Goal: Task Accomplishment & Management: Manage account settings

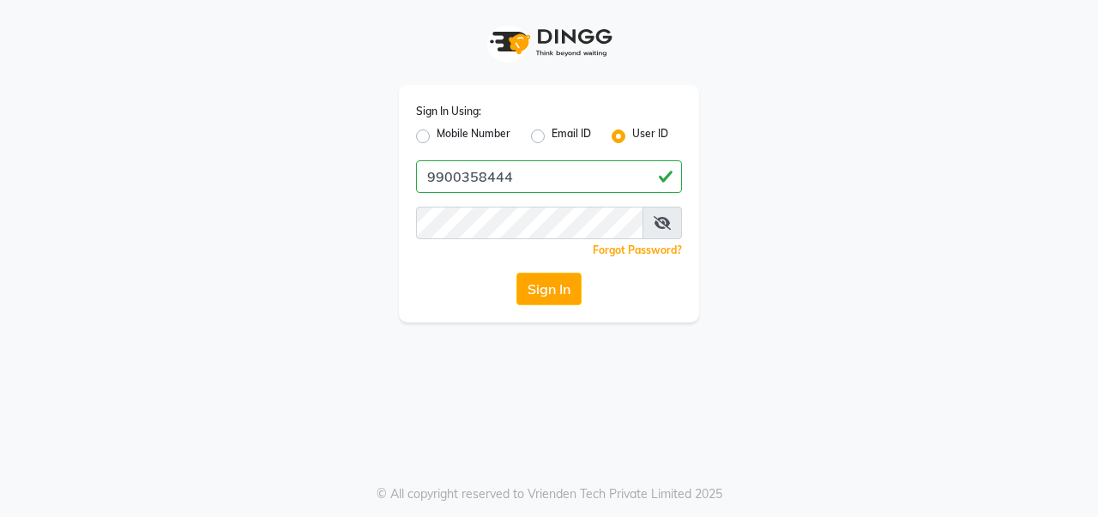
type input "9900358444"
click at [562, 284] on button "Sign In" at bounding box center [548, 289] width 65 height 33
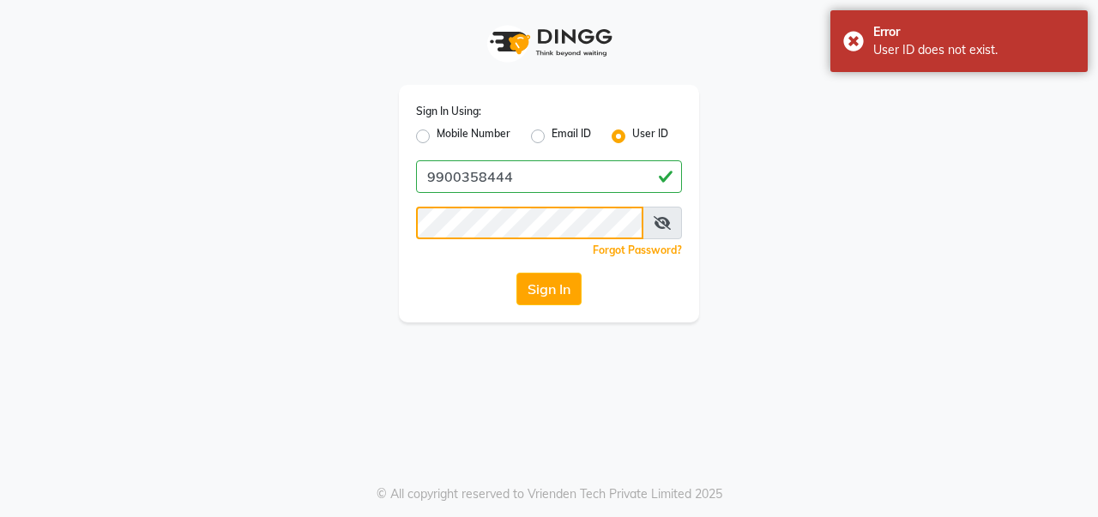
click at [408, 218] on div "Sign In Using: Mobile Number Email ID User ID 9900358444 Remember me Forgot Pas…" at bounding box center [549, 204] width 300 height 238
click at [437, 137] on label "Mobile Number" at bounding box center [474, 136] width 74 height 21
click at [437, 137] on input "Mobile Number" at bounding box center [442, 131] width 11 height 11
radio input "true"
radio input "false"
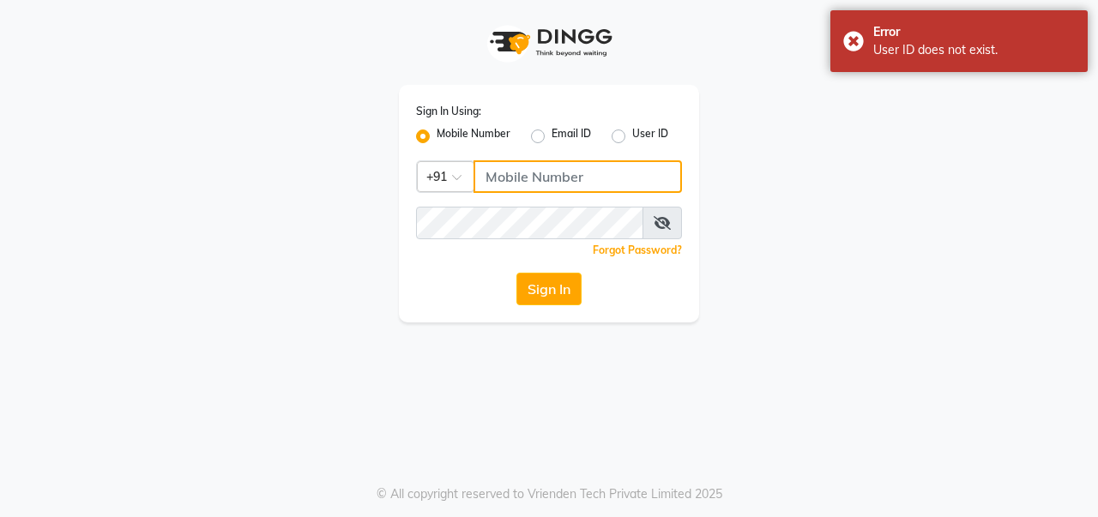
click at [537, 179] on input "Username" at bounding box center [578, 176] width 208 height 33
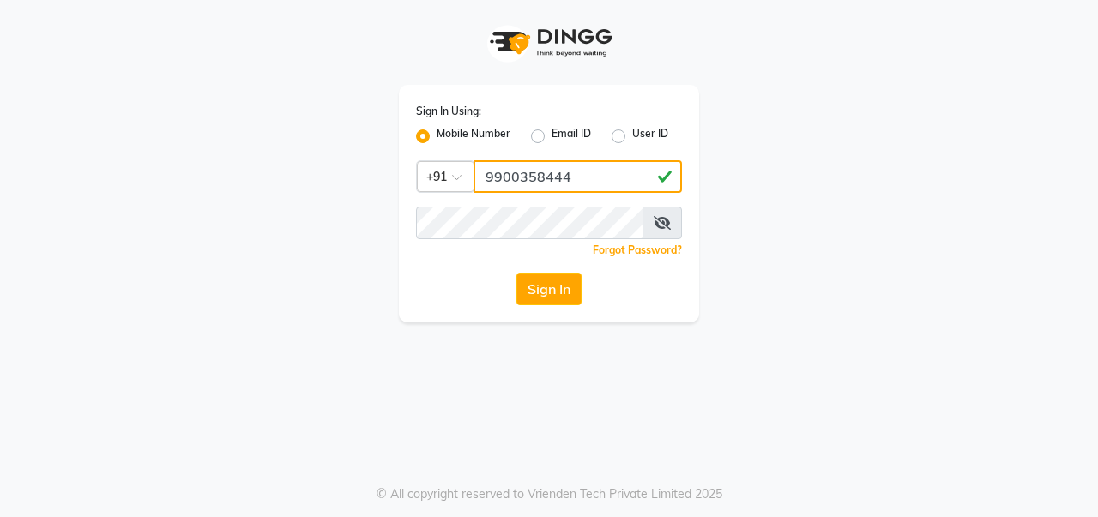
type input "9900358444"
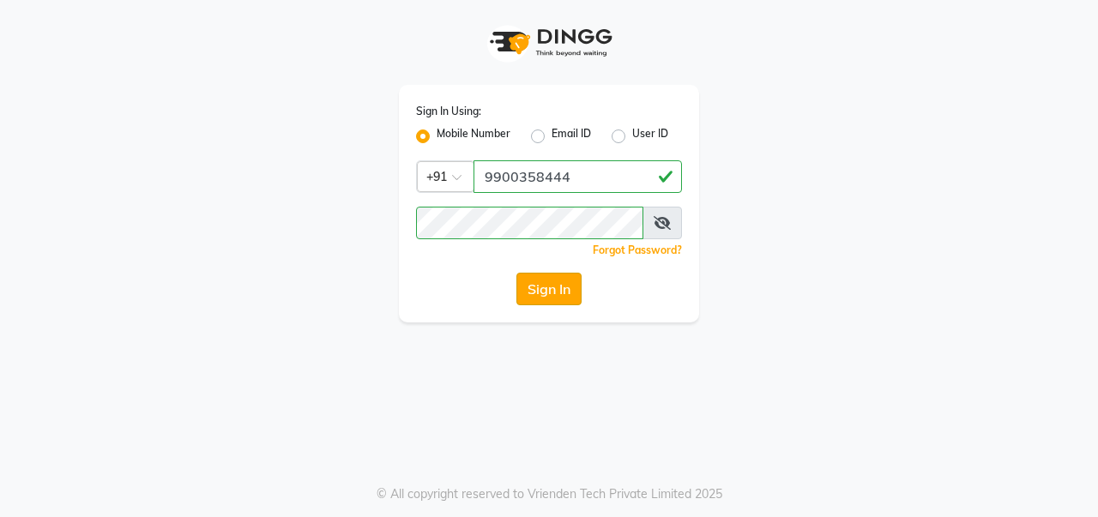
click at [544, 293] on button "Sign In" at bounding box center [548, 289] width 65 height 33
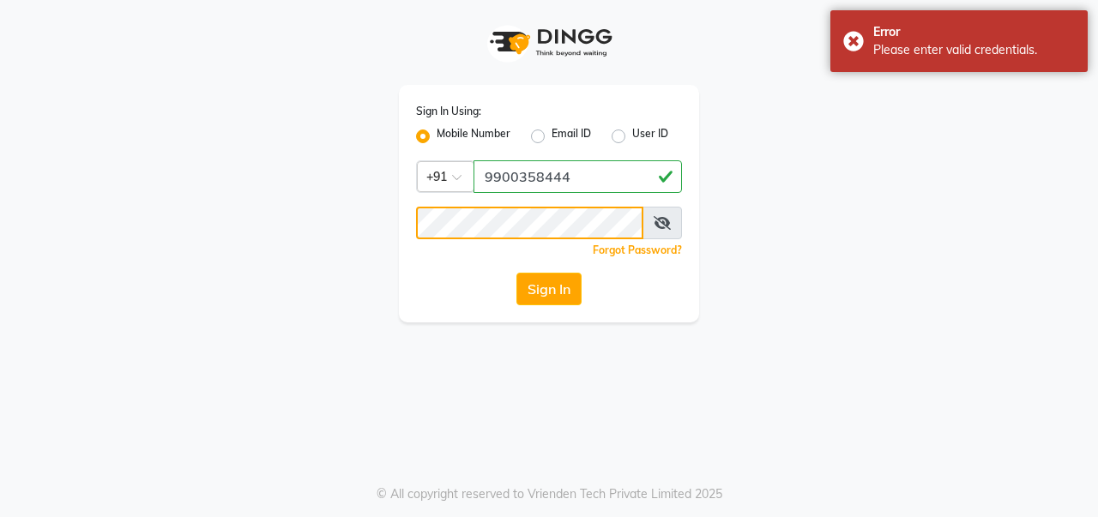
click at [400, 214] on div "Sign In Using: Mobile Number Email ID User ID Country Code × [PHONE_NUMBER] Rem…" at bounding box center [549, 204] width 300 height 238
click at [573, 294] on button "Sign In" at bounding box center [548, 289] width 65 height 33
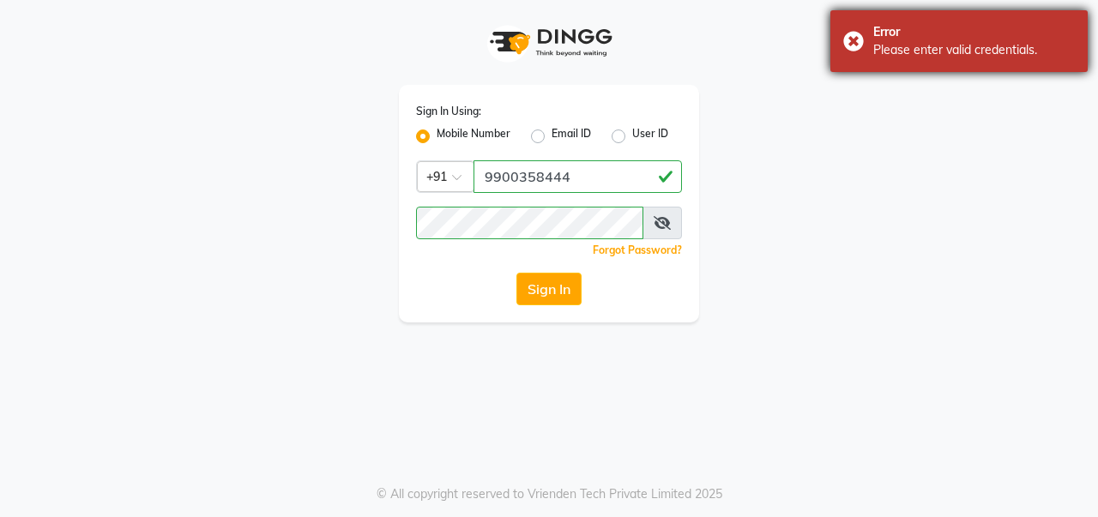
click at [861, 35] on div "Error Please enter valid credentials." at bounding box center [959, 41] width 257 height 62
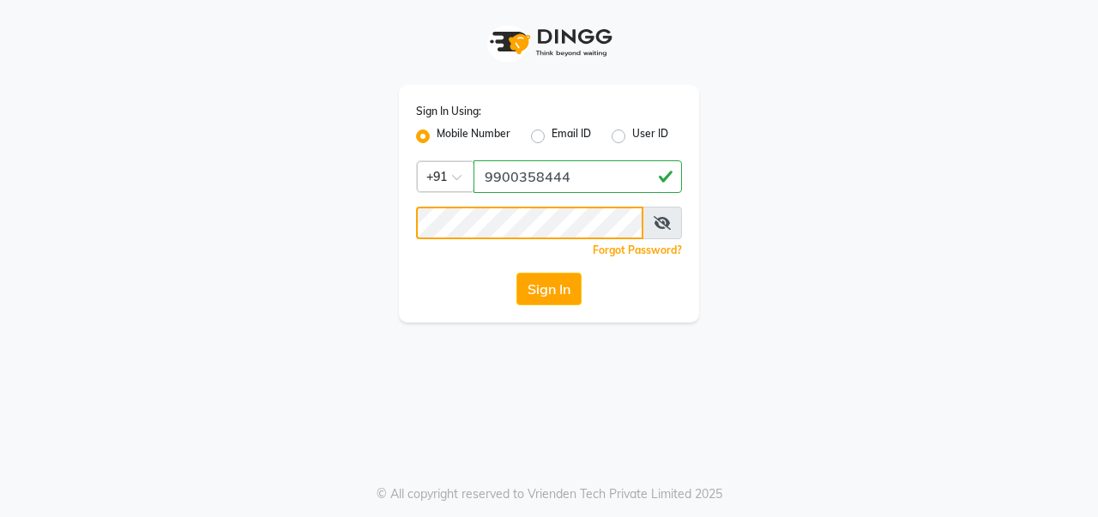
click at [353, 233] on div "Sign In Using: Mobile Number Email ID User ID Country Code × [PHONE_NUMBER] Rem…" at bounding box center [549, 161] width 978 height 323
click at [569, 292] on button "Sign In" at bounding box center [548, 289] width 65 height 33
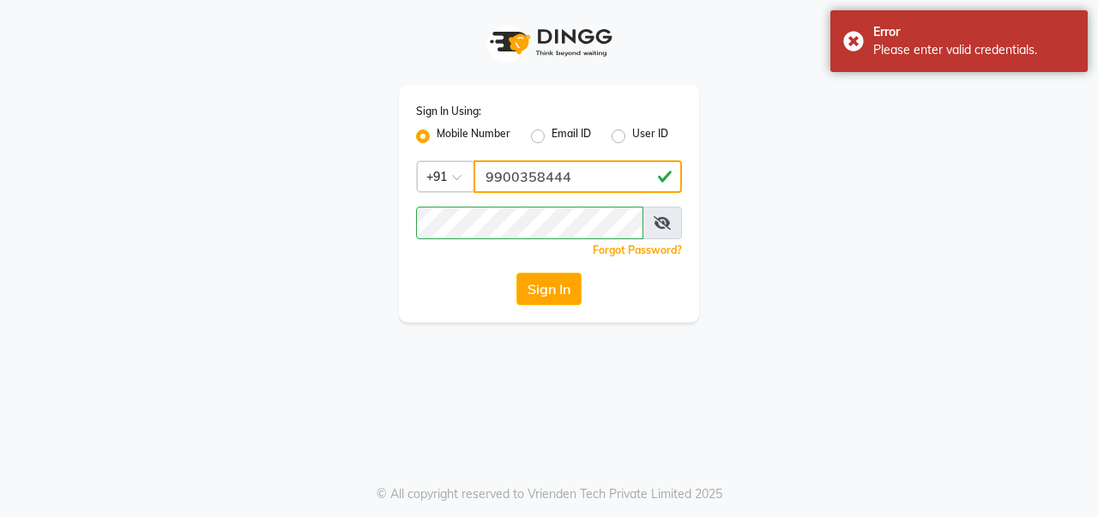
click at [943, 187] on div "Sign In Using: Mobile Number Email ID User ID Country Code × [PHONE_NUMBER] Rem…" at bounding box center [549, 161] width 978 height 323
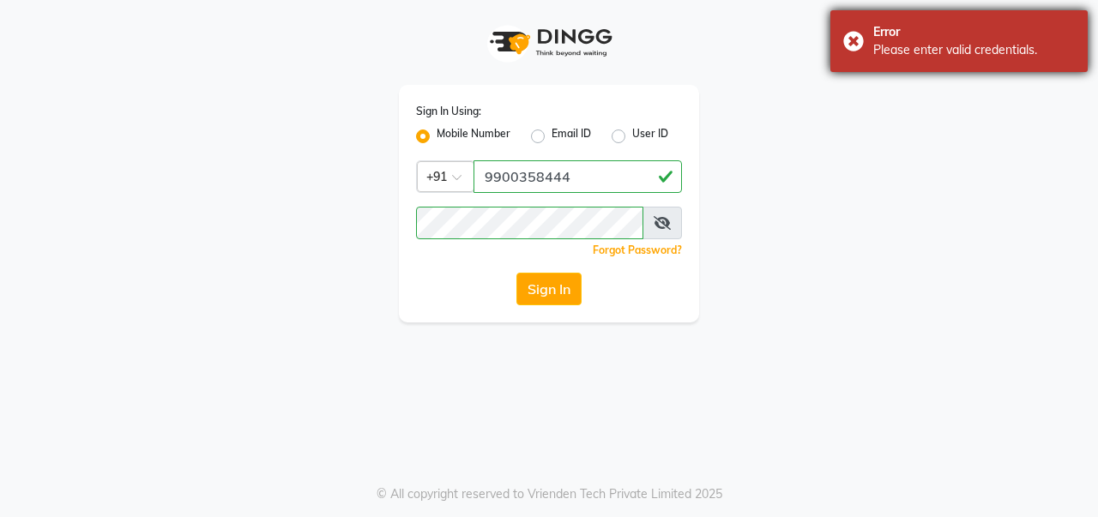
click at [859, 41] on div "Error Please enter valid credentials." at bounding box center [959, 41] width 257 height 62
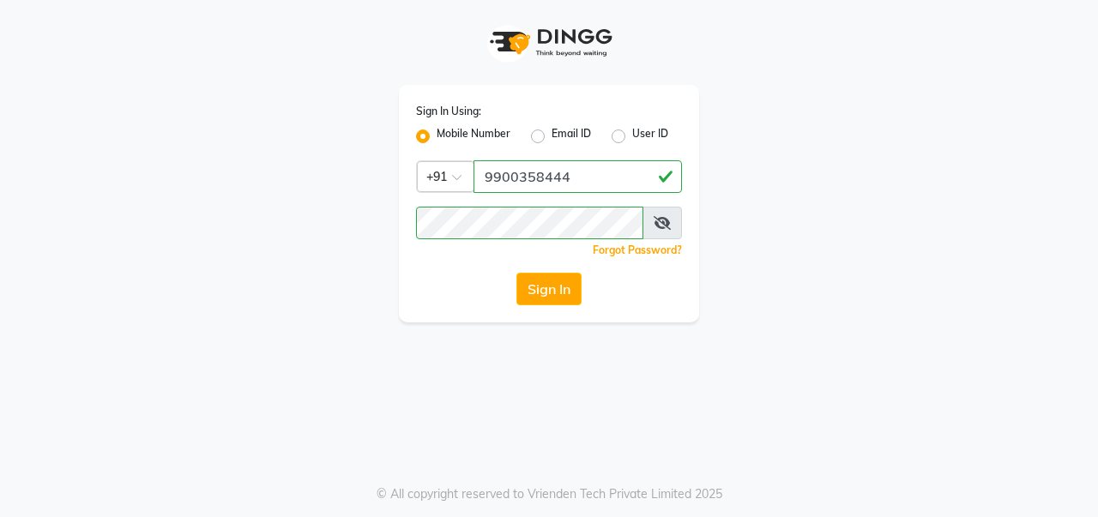
click at [647, 248] on link "Forgot Password?" at bounding box center [637, 250] width 89 height 13
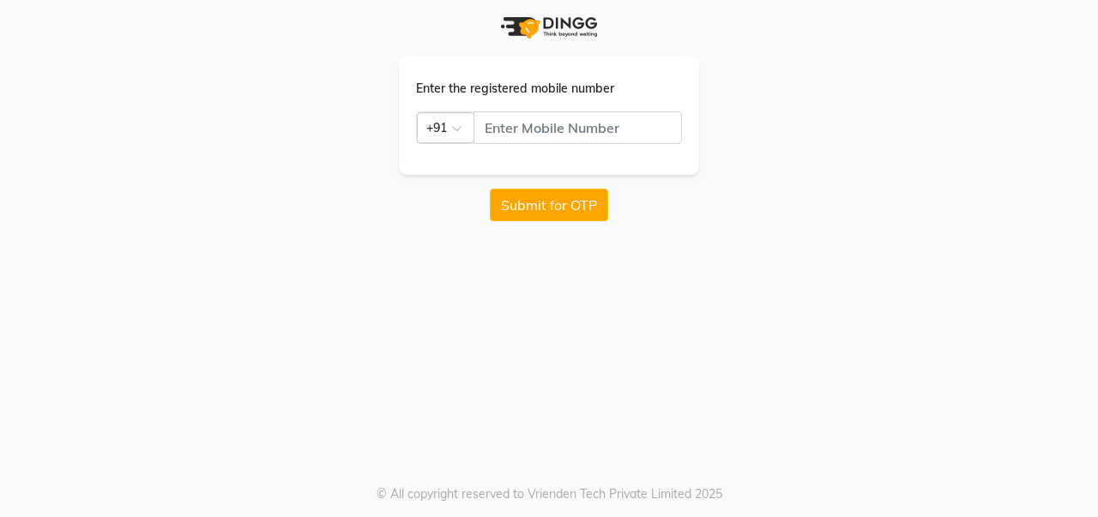
click at [529, 148] on div "Enter the registered mobile number Country Code × +91" at bounding box center [549, 115] width 300 height 119
click at [543, 118] on input "text" at bounding box center [578, 128] width 208 height 33
type input "9900358444"
click at [533, 220] on button "Submit for OTP" at bounding box center [549, 205] width 118 height 33
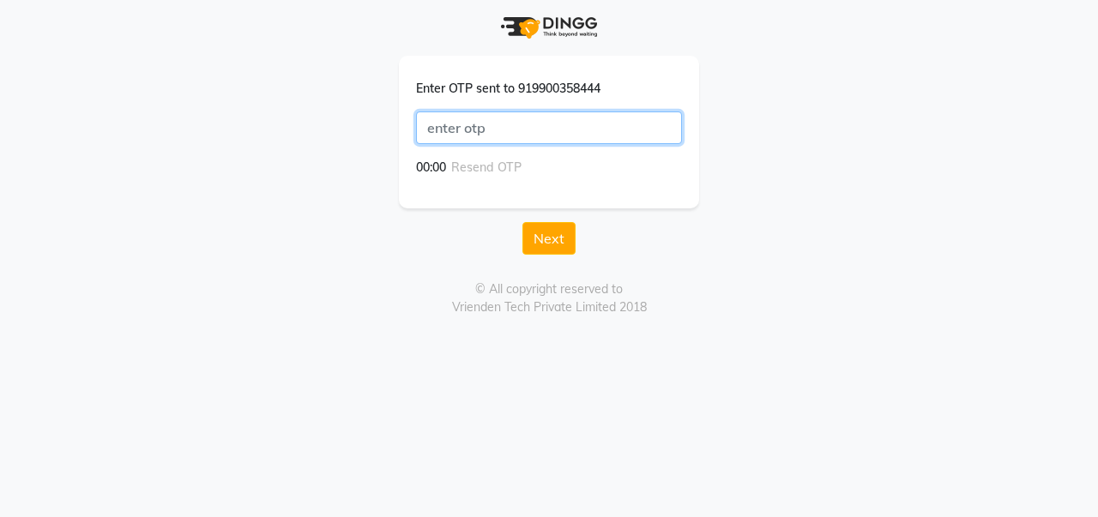
click at [667, 122] on input "text" at bounding box center [549, 128] width 266 height 33
type input "5934"
click at [552, 240] on button "Next" at bounding box center [548, 238] width 53 height 33
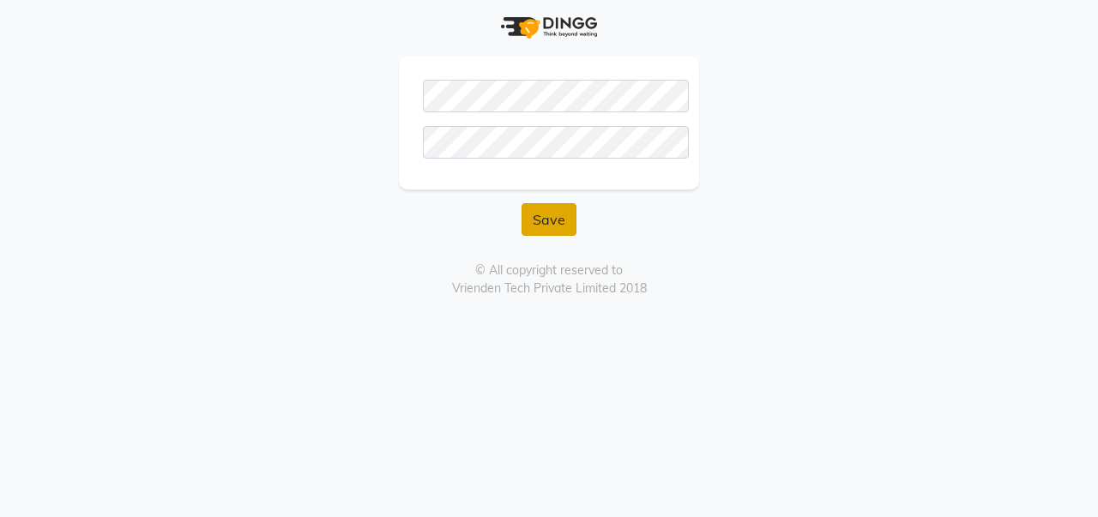
click at [555, 215] on button "Save" at bounding box center [549, 219] width 55 height 33
click at [557, 225] on button "Save" at bounding box center [549, 219] width 55 height 33
click at [560, 220] on button "Save" at bounding box center [549, 219] width 55 height 33
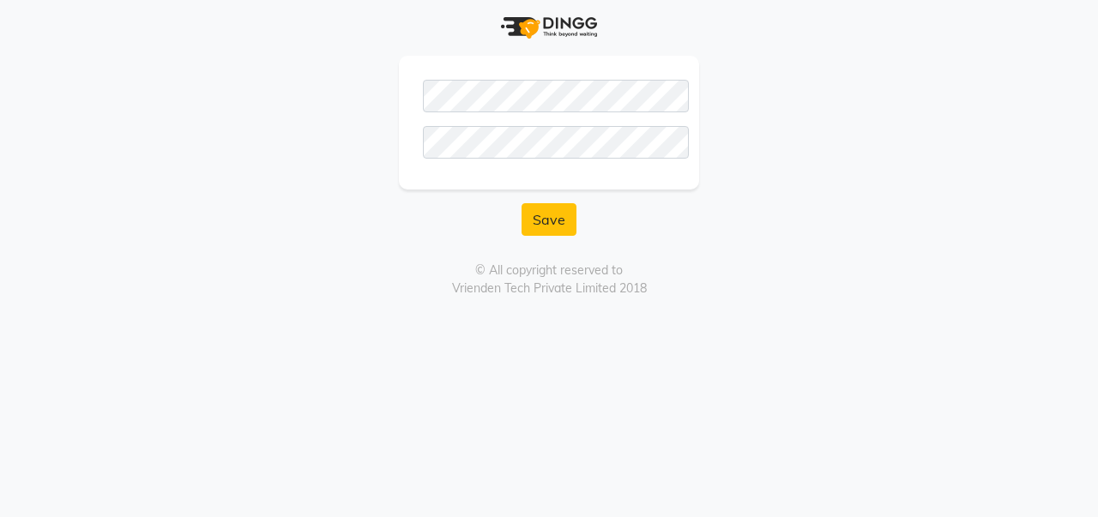
click at [426, 222] on div "Save" at bounding box center [549, 219] width 300 height 33
click at [800, 239] on div "Save © All copyright reserved to Vrienden Tech Private Limited 2018" at bounding box center [549, 149] width 978 height 298
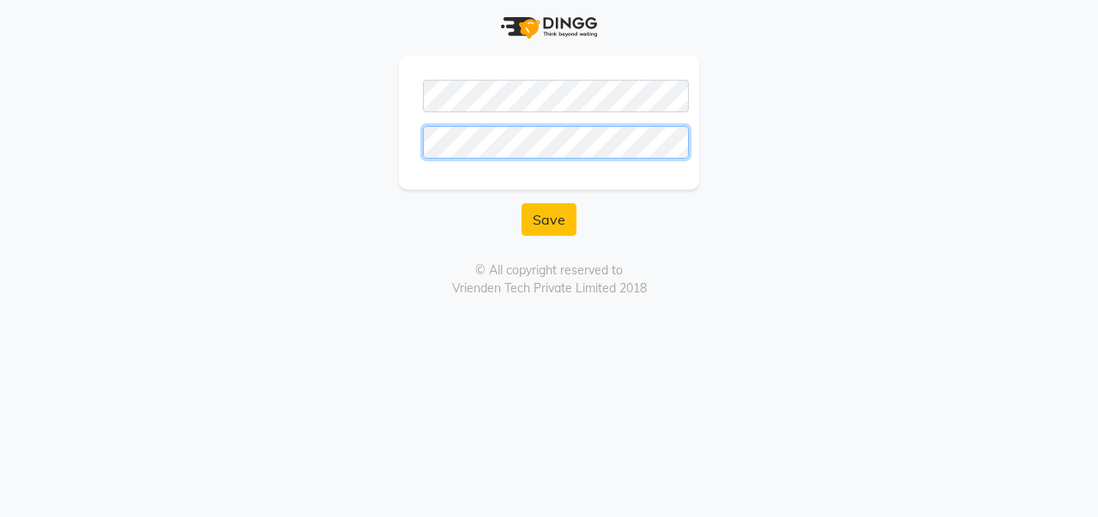
click at [417, 149] on div at bounding box center [549, 142] width 266 height 33
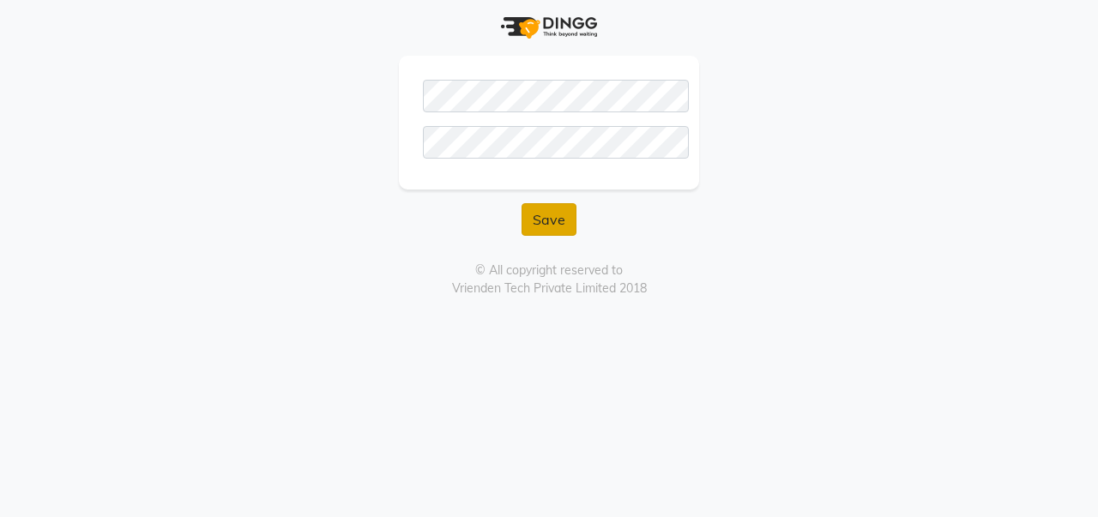
click at [561, 227] on button "Save" at bounding box center [549, 219] width 55 height 33
click at [571, 196] on form "Save" at bounding box center [549, 146] width 300 height 180
click at [562, 230] on button "Save" at bounding box center [549, 219] width 55 height 33
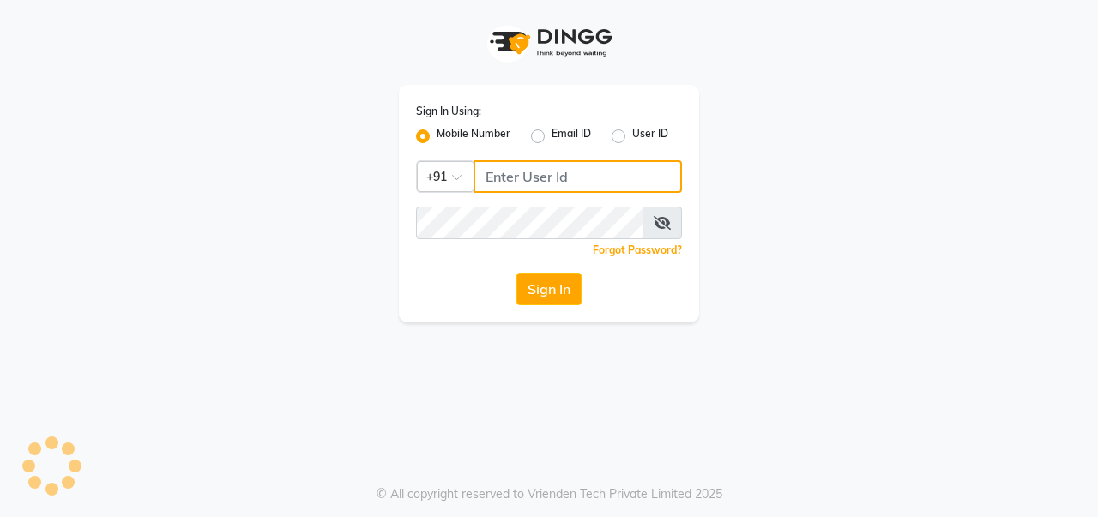
click at [520, 171] on input "Username" at bounding box center [578, 176] width 208 height 33
type input "9900358444"
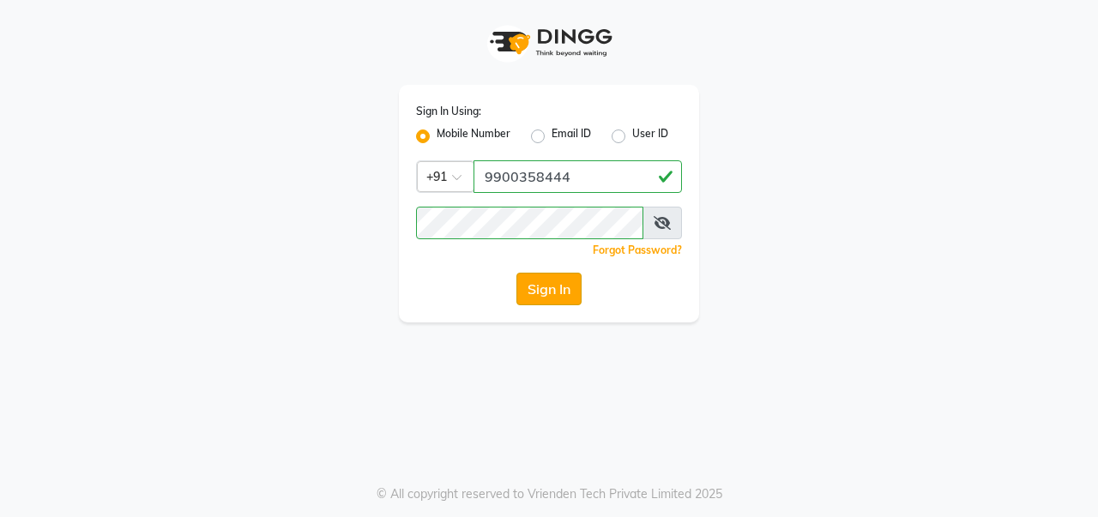
click at [565, 288] on button "Sign In" at bounding box center [548, 289] width 65 height 33
click at [642, 251] on link "Forgot Password?" at bounding box center [637, 250] width 89 height 13
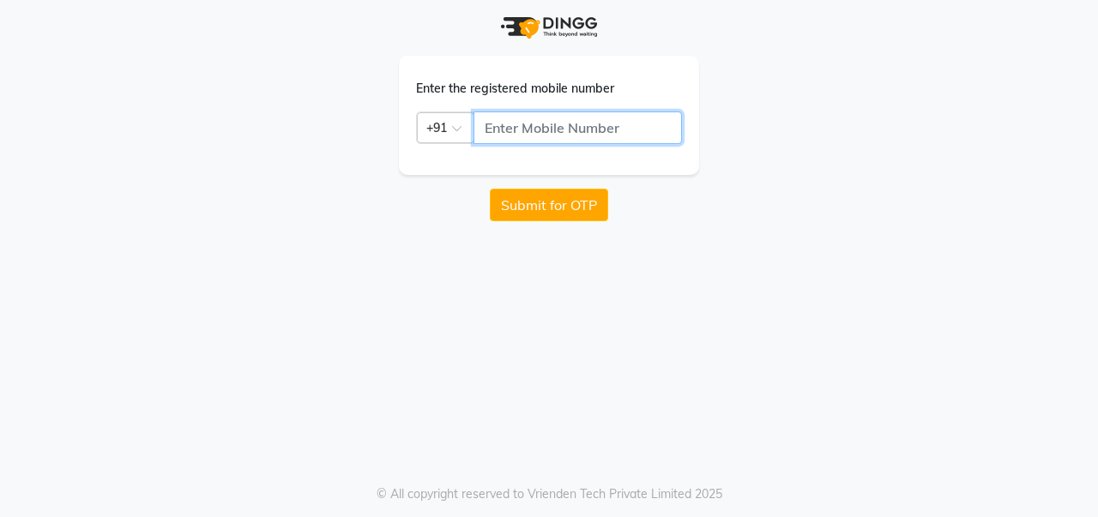
click at [583, 129] on input "text" at bounding box center [578, 128] width 208 height 33
type input "9900358444"
click at [571, 204] on button "Submit for OTP" at bounding box center [549, 205] width 118 height 33
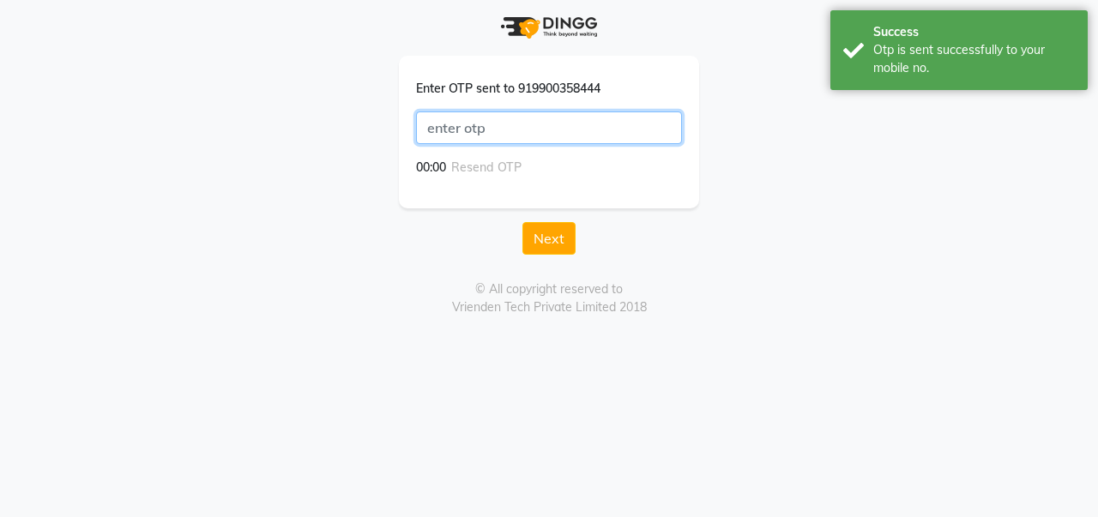
click at [560, 137] on input "text" at bounding box center [549, 128] width 266 height 33
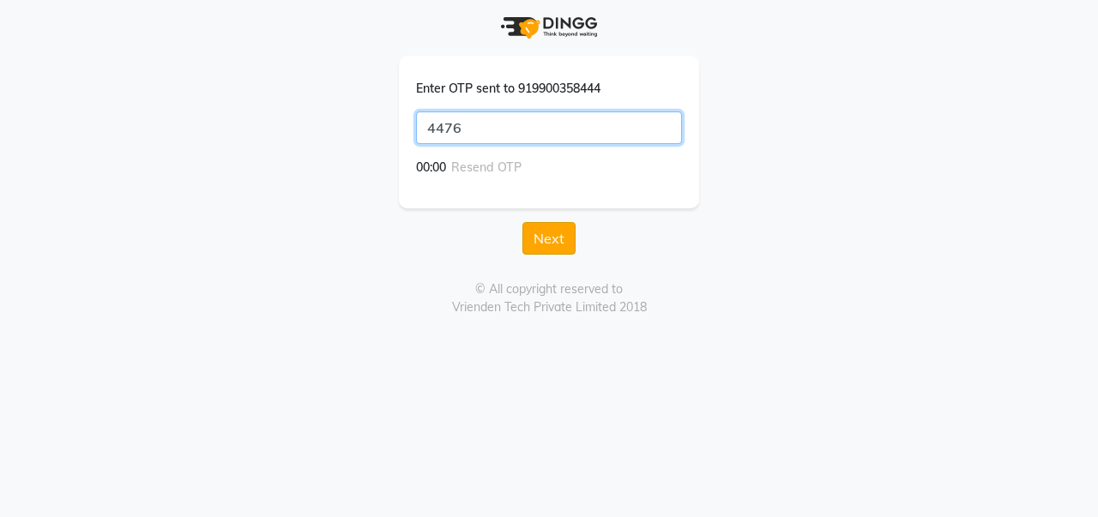
type input "4476"
click at [559, 235] on button "Next" at bounding box center [548, 238] width 53 height 33
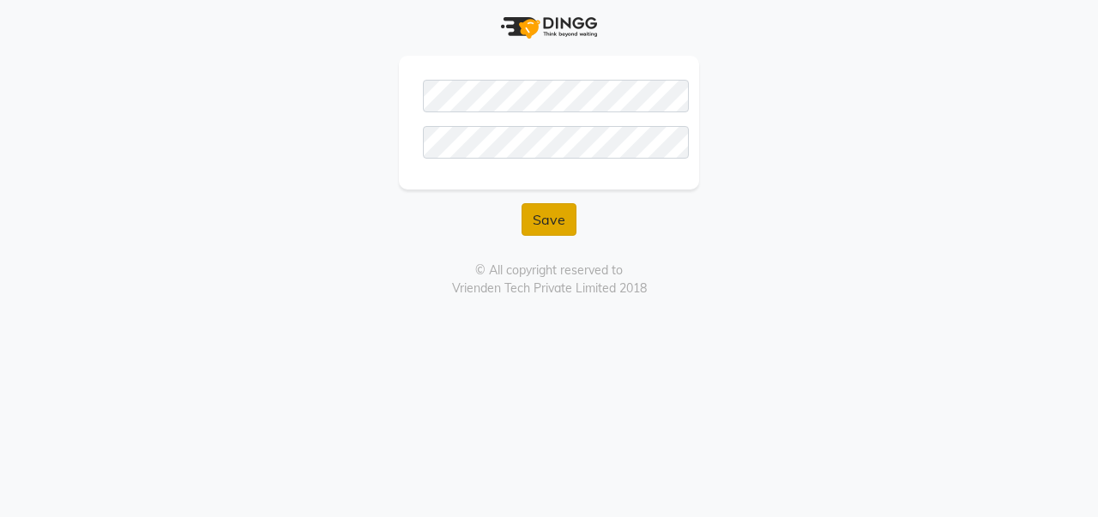
click at [540, 217] on button "Save" at bounding box center [549, 219] width 55 height 33
click at [560, 213] on button "Save" at bounding box center [549, 219] width 55 height 33
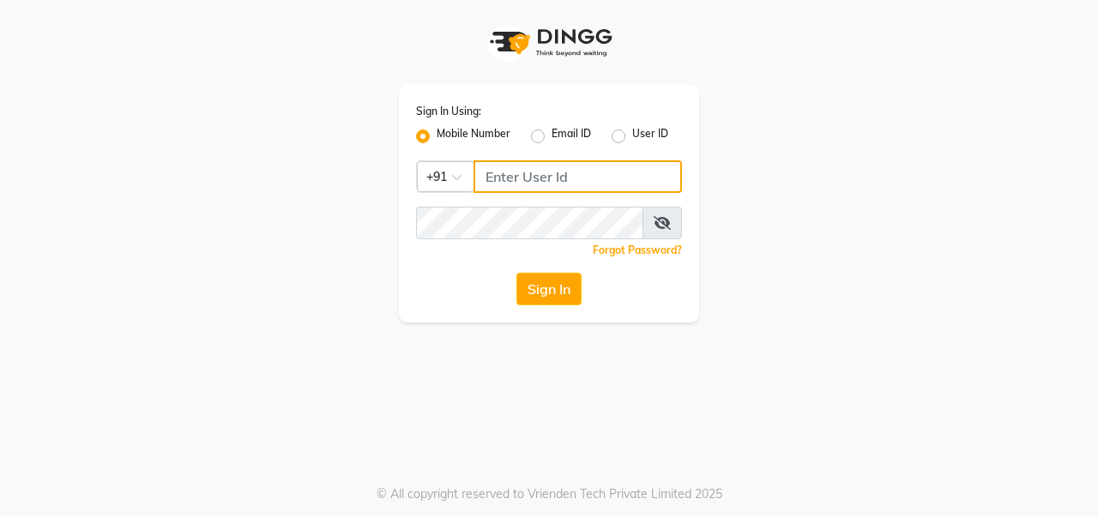
click at [541, 183] on input "Username" at bounding box center [578, 176] width 208 height 33
type input "9900358444"
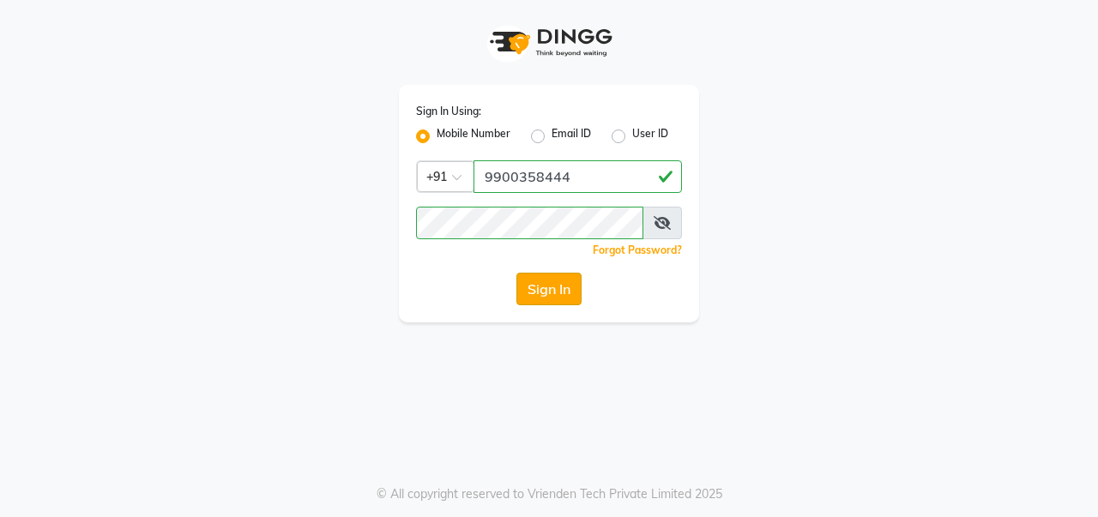
click at [557, 294] on button "Sign In" at bounding box center [548, 289] width 65 height 33
click at [641, 248] on link "Forgot Password?" at bounding box center [637, 250] width 89 height 13
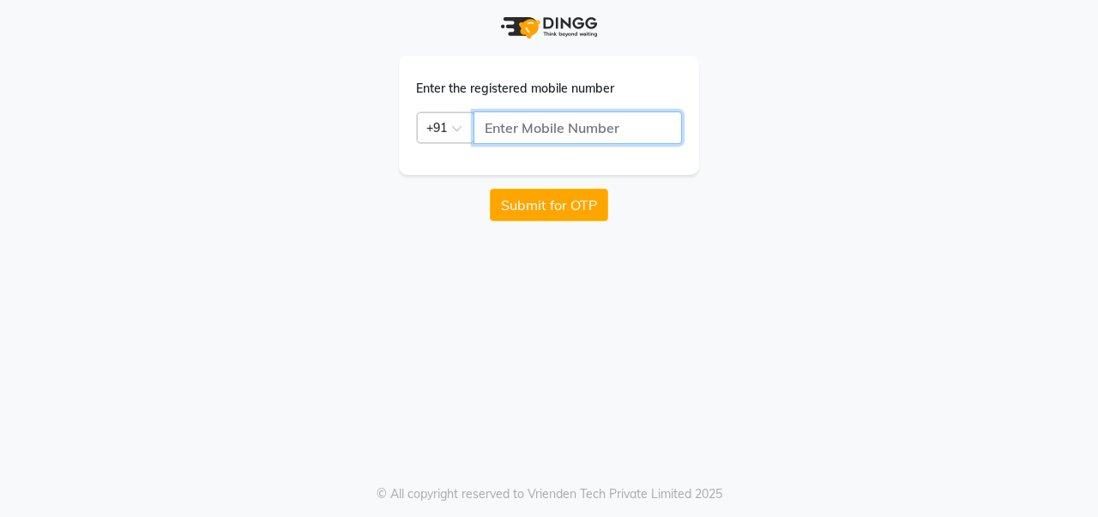
click at [586, 117] on input "text" at bounding box center [578, 128] width 208 height 33
type input "9900358444"
click at [576, 215] on button "Submit for OTP" at bounding box center [549, 205] width 118 height 33
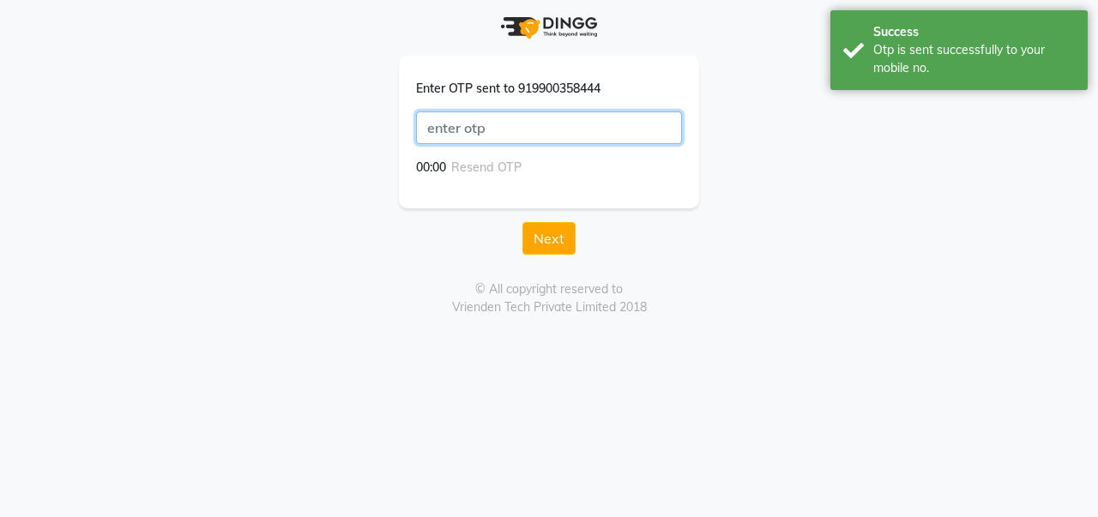
click at [523, 132] on input "text" at bounding box center [549, 128] width 266 height 33
type input "7460"
click at [570, 247] on button "Next" at bounding box center [548, 238] width 53 height 33
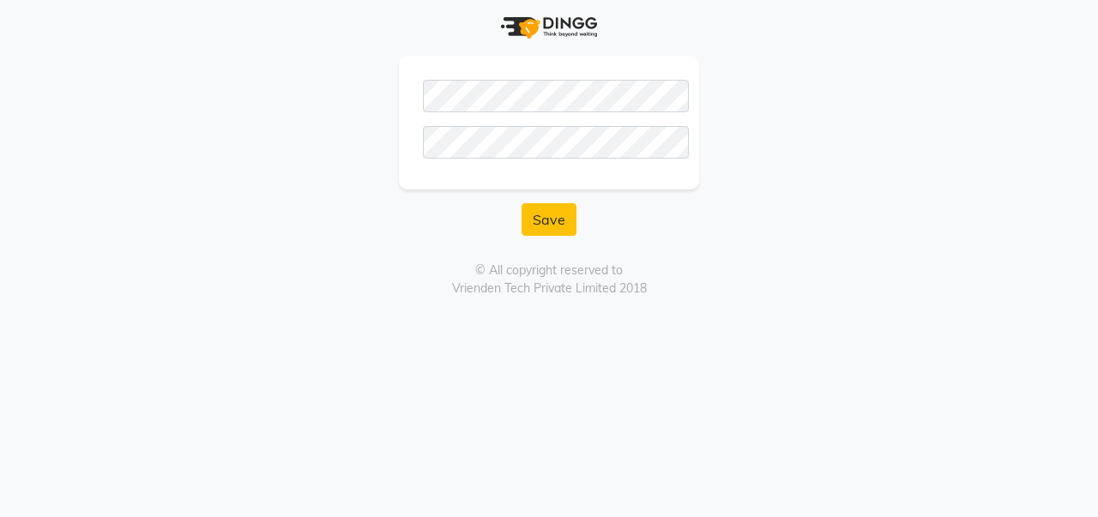
click at [575, 242] on div "Save © All copyright reserved to Vrienden Tech Private Limited 2018" at bounding box center [549, 149] width 978 height 298
click at [568, 230] on button "Save" at bounding box center [549, 219] width 55 height 33
